Goal: Information Seeking & Learning: Learn about a topic

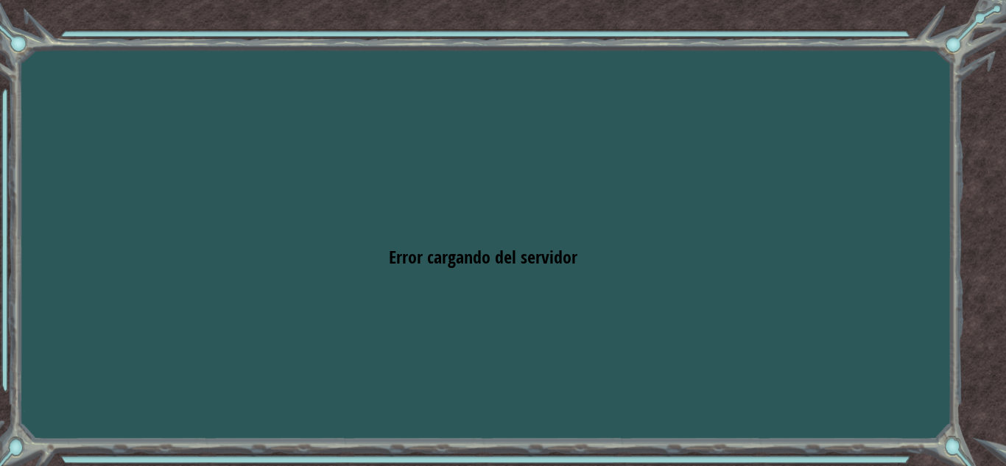
click at [802, 102] on div "Goals Error cargando del servidor Deberás unirte a un curso para jugar a este n…" at bounding box center [503, 233] width 1006 height 466
click at [513, 270] on div "Goals Error cargando del servidor Deberás unirte a un curso para jugar a este n…" at bounding box center [503, 233] width 1006 height 466
